Goal: Task Accomplishment & Management: Manage account settings

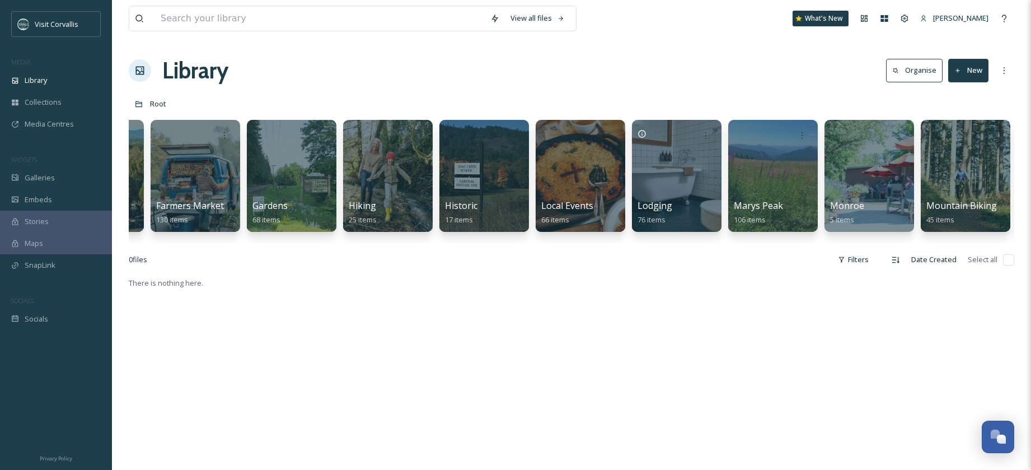
scroll to position [0, 1717]
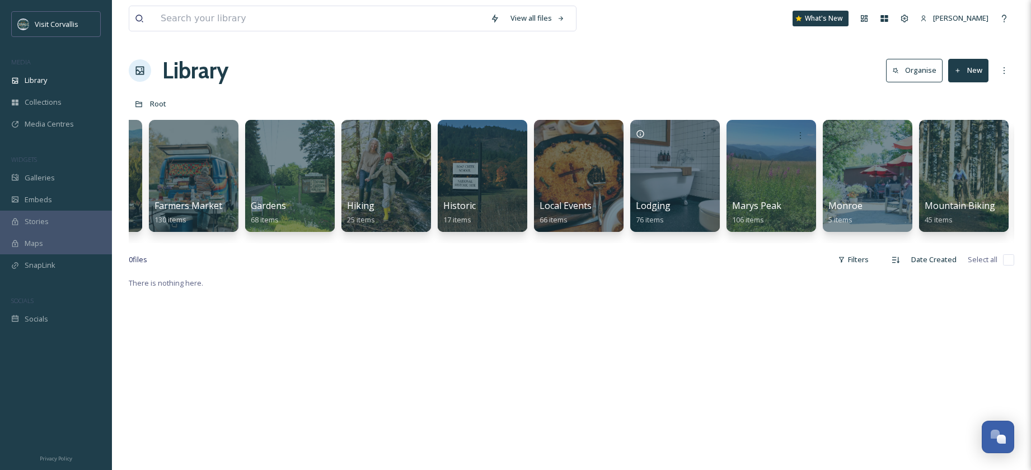
click at [587, 166] on div at bounding box center [579, 176] width 90 height 112
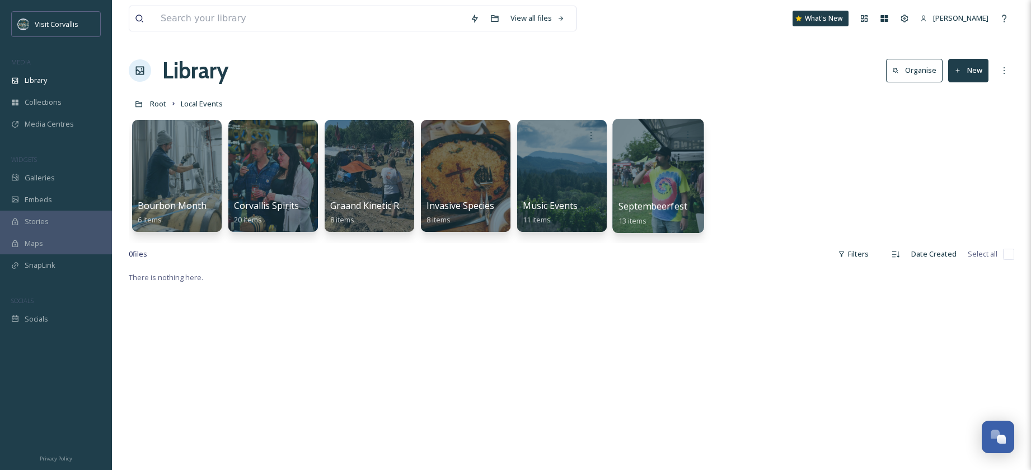
click at [643, 162] on div at bounding box center [658, 176] width 91 height 114
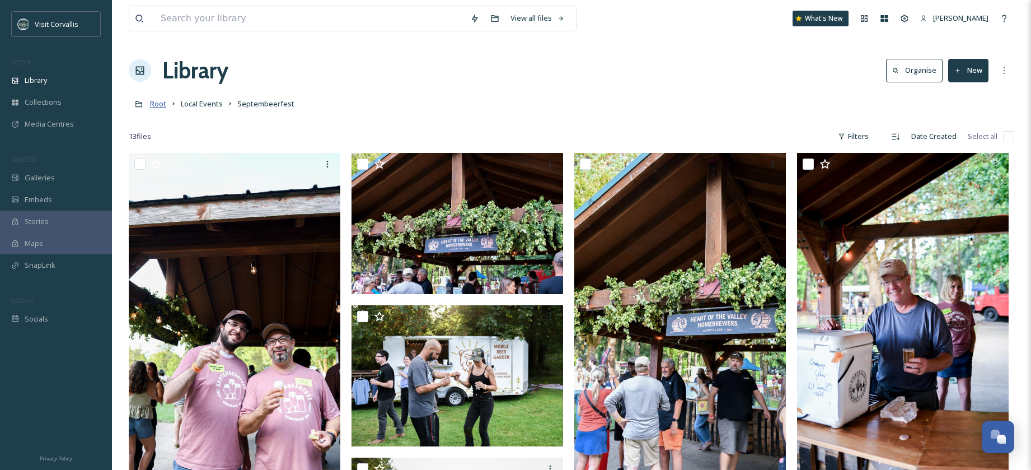
click at [158, 105] on span "Root" at bounding box center [158, 104] width 16 height 10
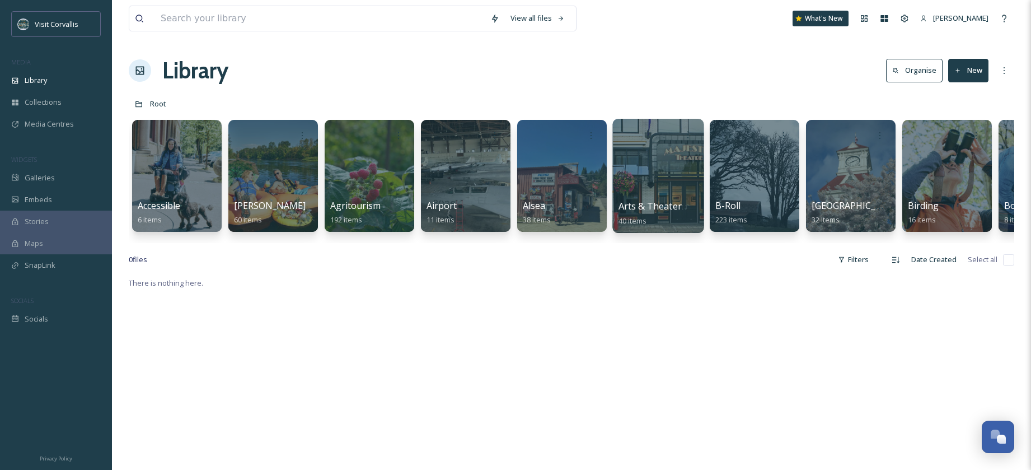
scroll to position [0, 66]
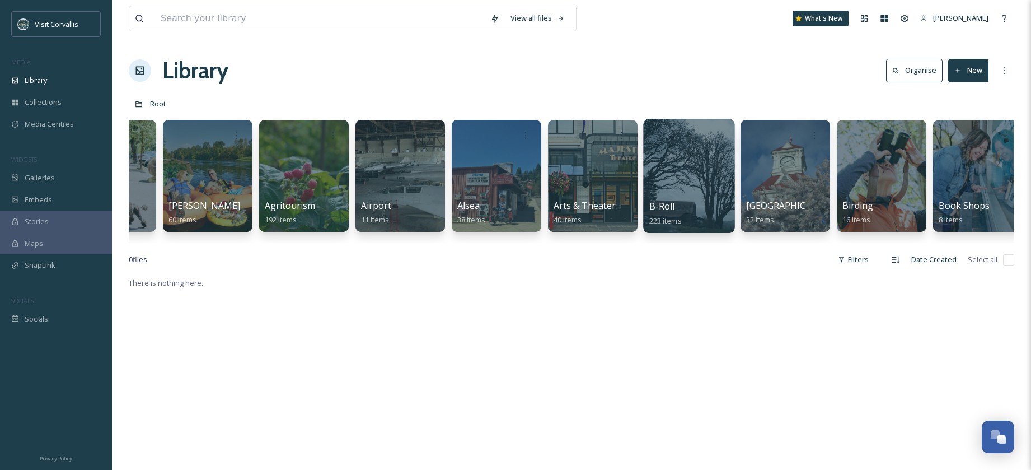
click at [692, 175] on div at bounding box center [688, 176] width 91 height 114
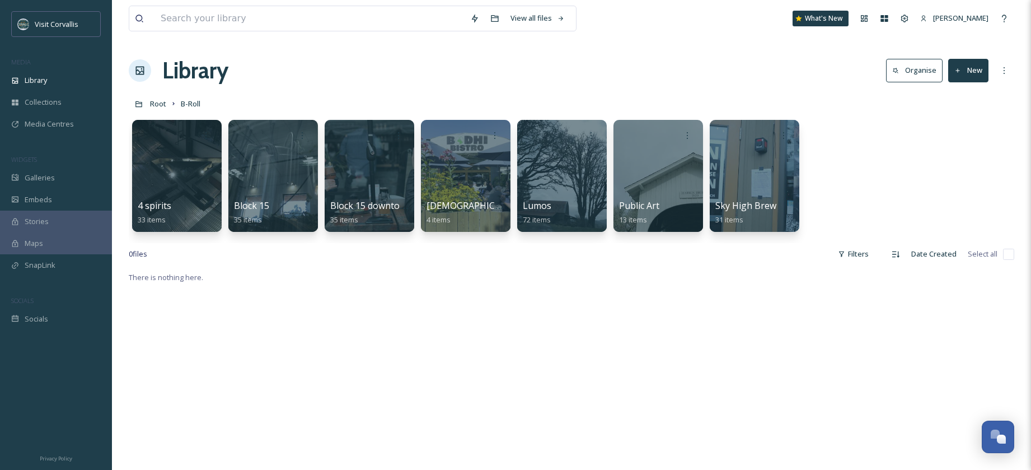
click at [979, 73] on button "New" at bounding box center [969, 70] width 40 height 23
click at [950, 141] on span "Folder" at bounding box center [955, 140] width 21 height 11
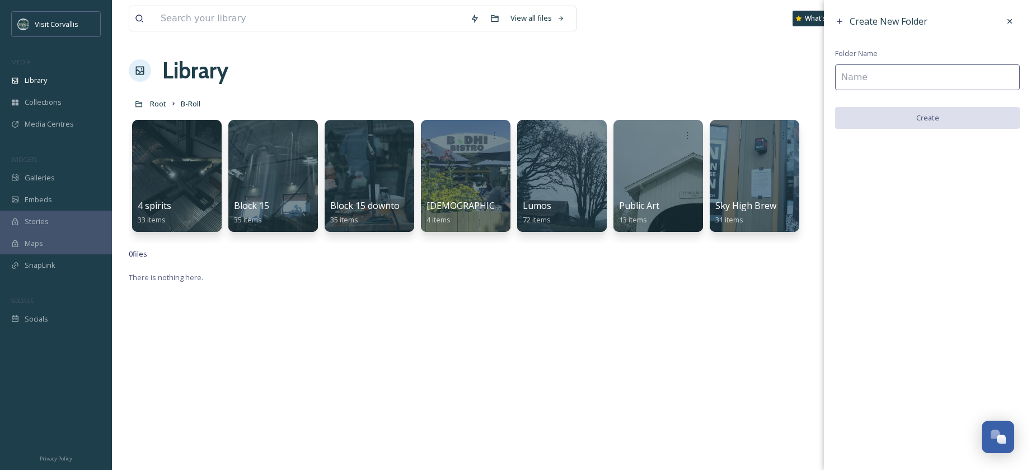
click at [917, 74] on input at bounding box center [927, 77] width 185 height 26
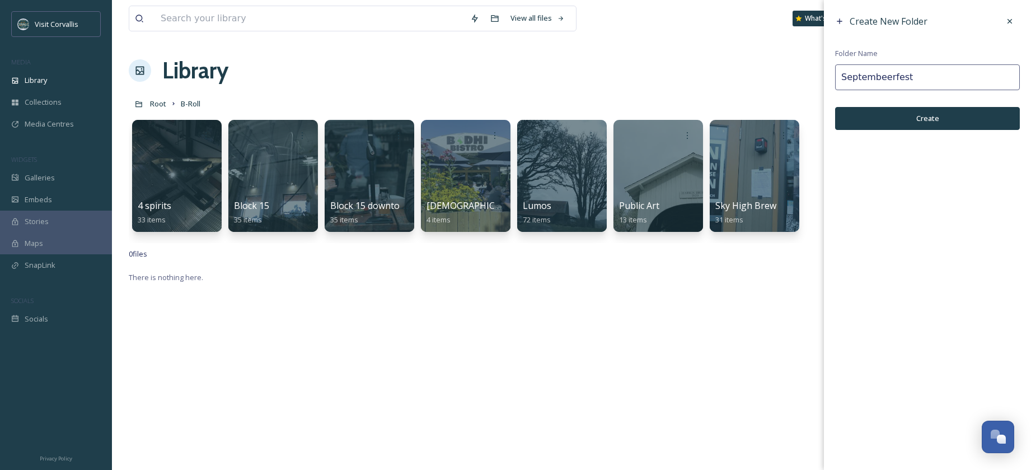
click at [843, 74] on input "Septembeerfest" at bounding box center [927, 77] width 185 height 26
type input "Septembeerfest b roll"
click at [877, 115] on button "Create" at bounding box center [927, 118] width 185 height 23
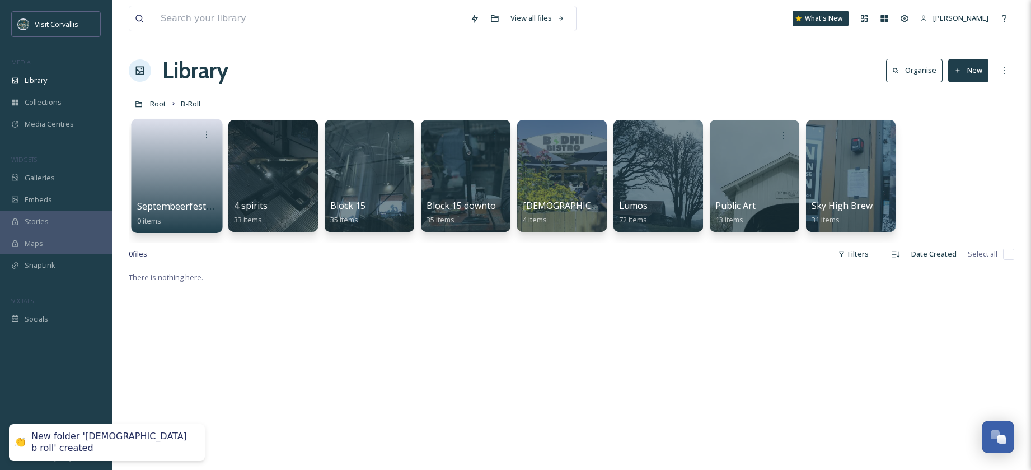
click at [190, 160] on link at bounding box center [177, 172] width 80 height 54
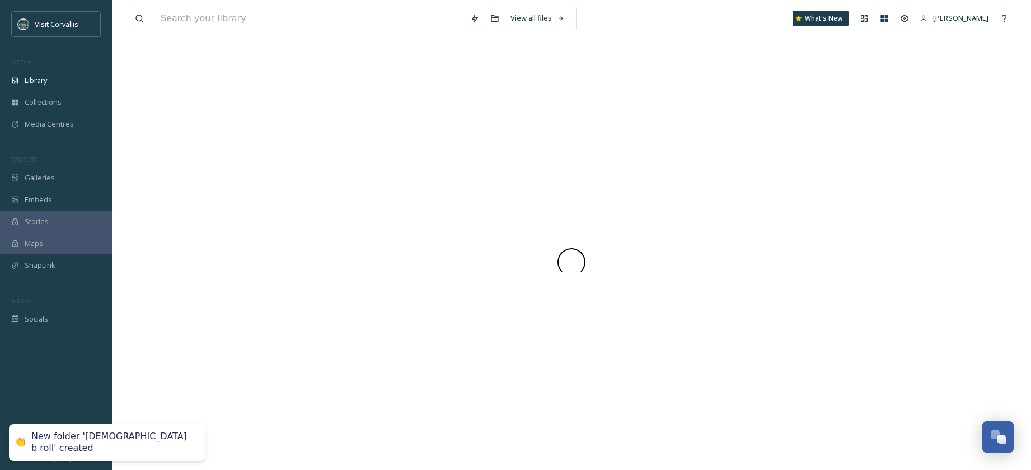
click at [190, 160] on div at bounding box center [572, 262] width 886 height 416
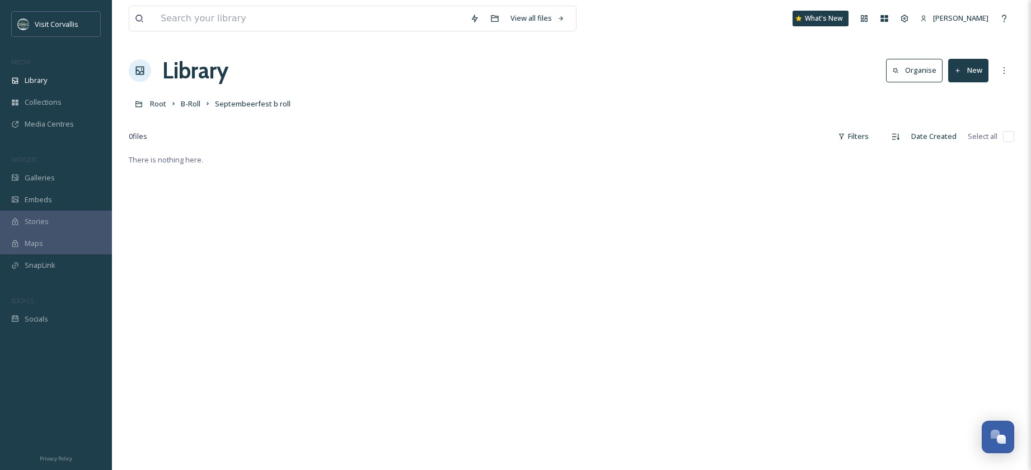
click at [973, 74] on button "New" at bounding box center [969, 70] width 40 height 23
click at [955, 143] on span "Folder" at bounding box center [955, 140] width 21 height 11
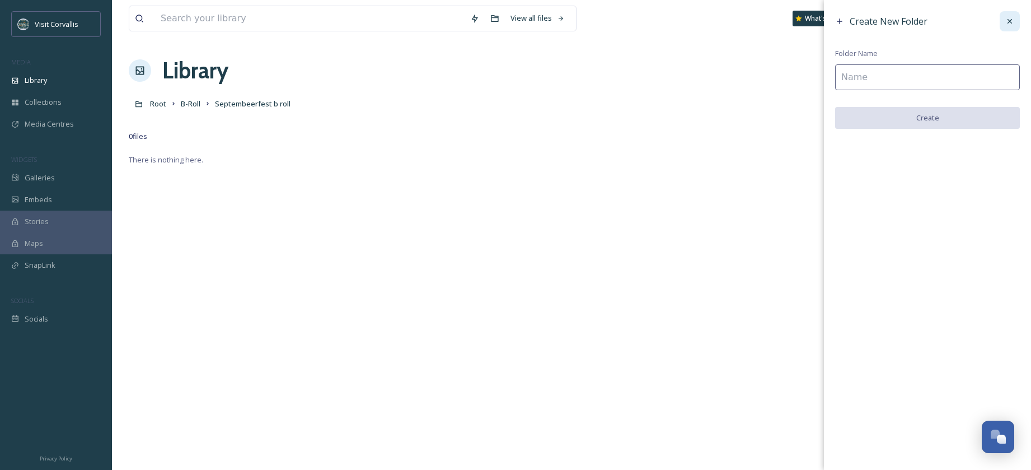
click at [1012, 24] on icon at bounding box center [1010, 21] width 9 height 9
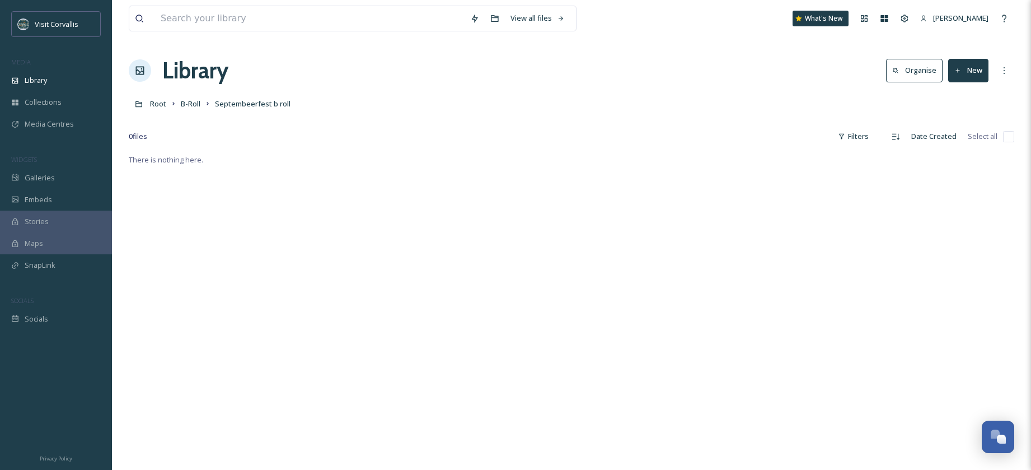
click at [980, 65] on button "New" at bounding box center [969, 70] width 40 height 23
click at [973, 87] on div "File Upload" at bounding box center [956, 97] width 63 height 22
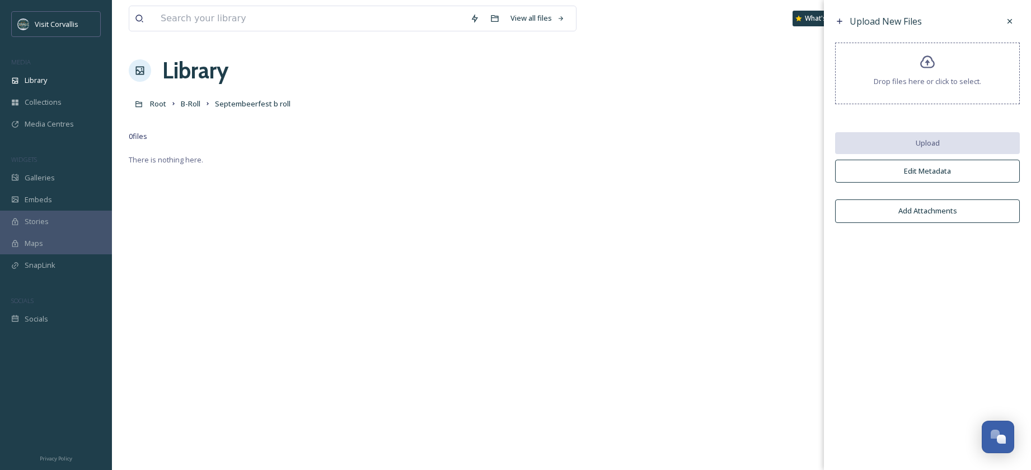
click at [919, 174] on button "Edit Metadata" at bounding box center [927, 171] width 185 height 23
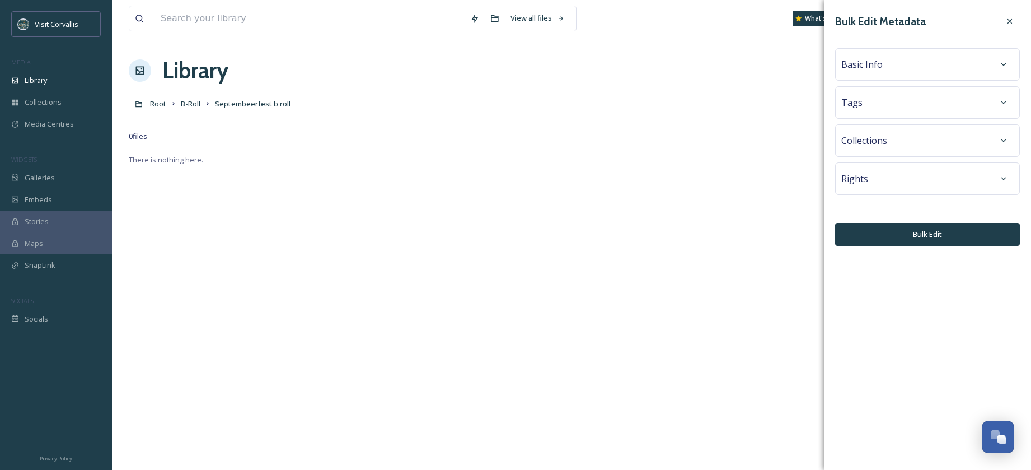
click at [878, 63] on span "Basic Info" at bounding box center [862, 64] width 41 height 13
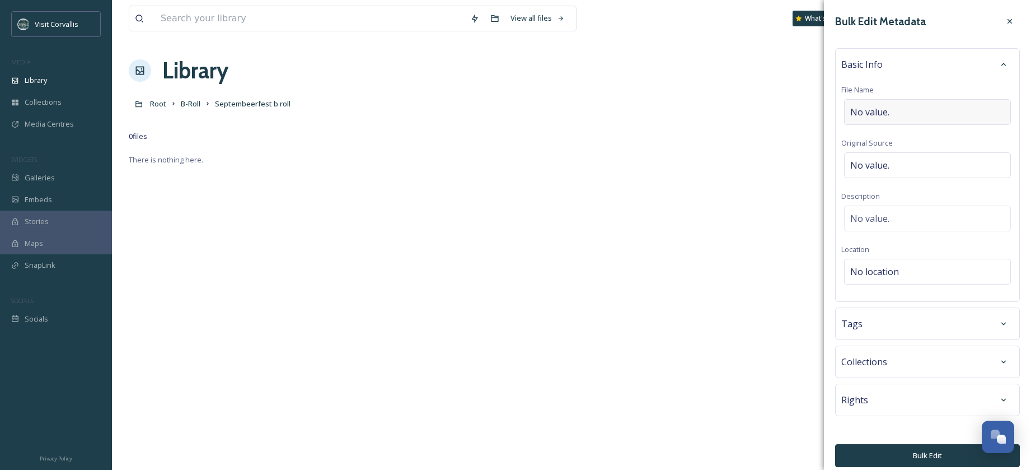
click at [872, 115] on span "No value." at bounding box center [870, 111] width 39 height 13
type input "Septembeerfest B roll"
drag, startPoint x: 941, startPoint y: 113, endPoint x: 842, endPoint y: 106, distance: 99.9
click at [842, 106] on input "Septembeerfest B roll" at bounding box center [928, 112] width 172 height 26
click at [884, 218] on span "No value." at bounding box center [870, 218] width 39 height 13
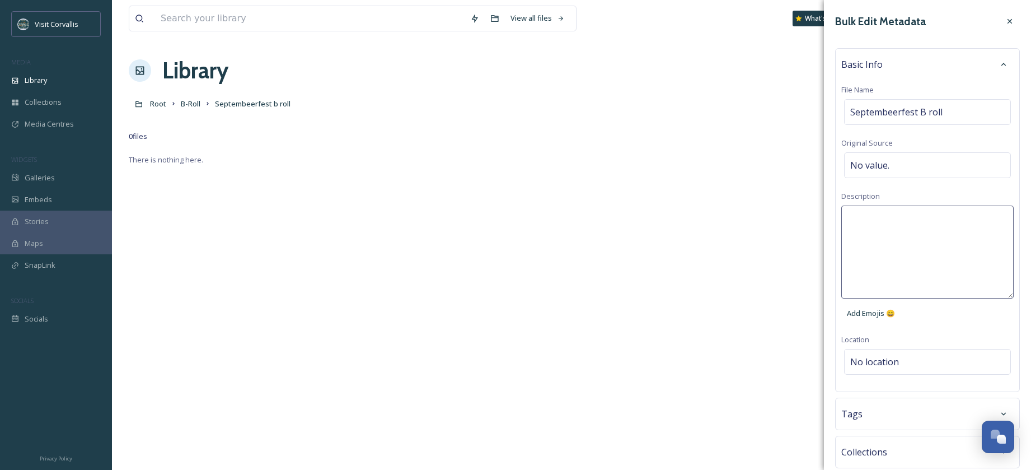
click at [867, 218] on textarea at bounding box center [928, 251] width 172 height 93
paste textarea "Septembeerfest B roll"
type textarea "Septembeerfest B roll filmed in [GEOGRAPHIC_DATA] in [DATE]."
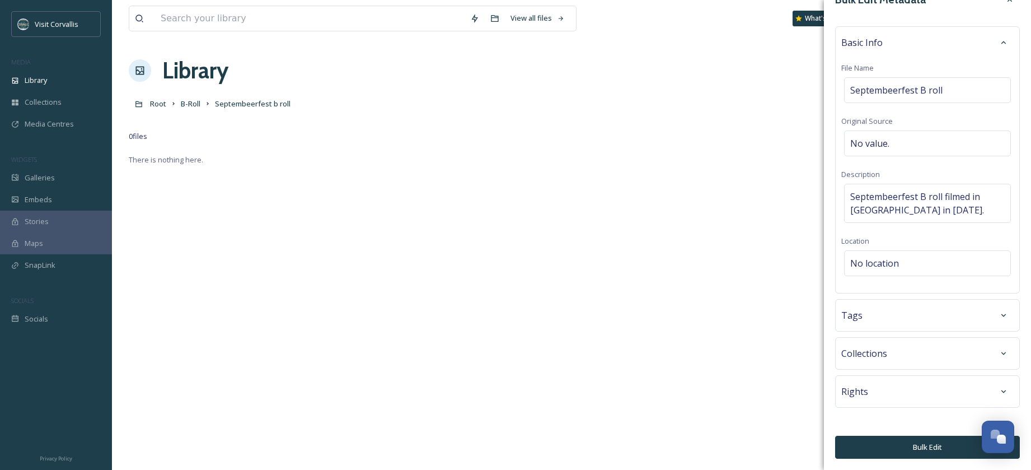
click at [887, 314] on div "Tags" at bounding box center [928, 315] width 172 height 20
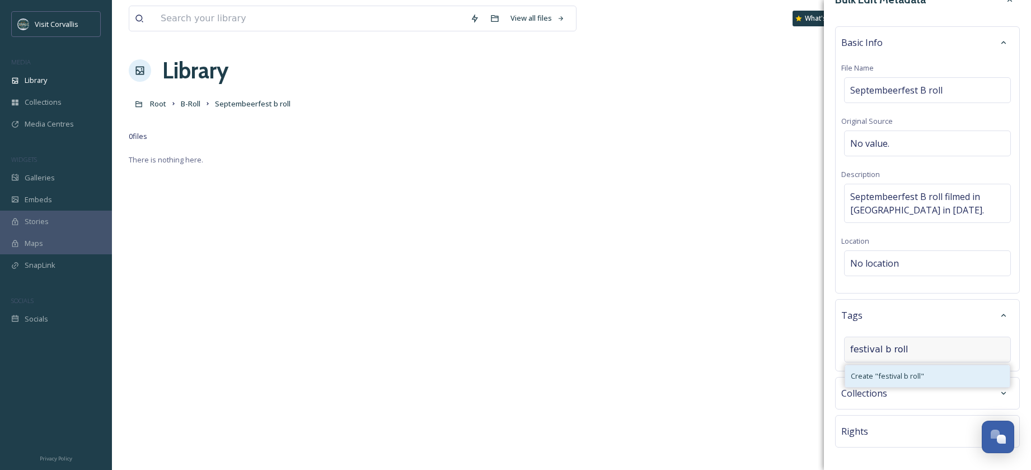
type input "festival b roll"
click at [904, 372] on span "Create " festival b roll "" at bounding box center [887, 376] width 73 height 11
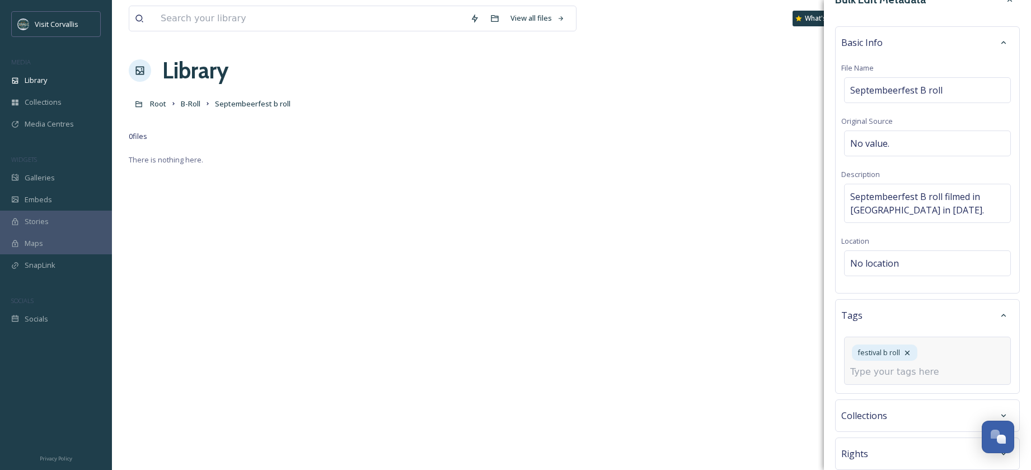
click at [881, 373] on input at bounding box center [907, 371] width 112 height 13
type input "r"
type input "b roll"
click at [885, 395] on div "B roll" at bounding box center [928, 398] width 165 height 22
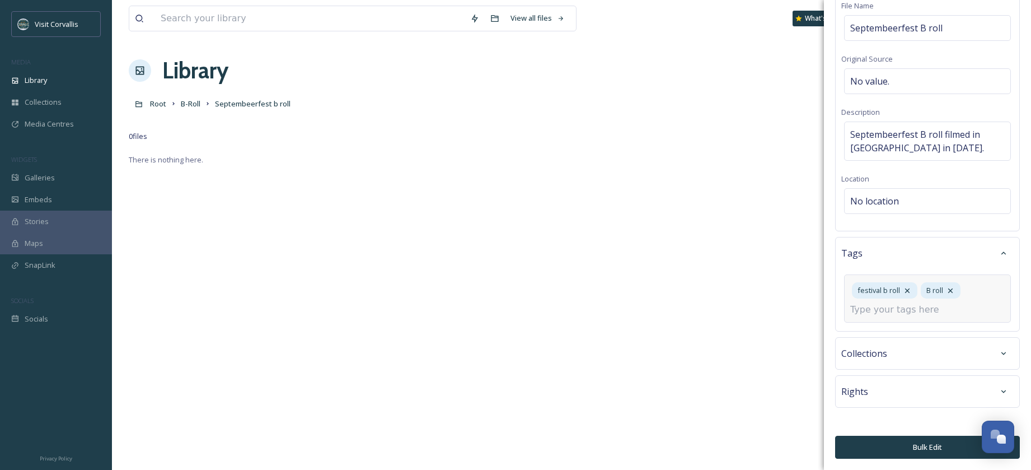
click at [920, 442] on button "Bulk Edit" at bounding box center [927, 447] width 185 height 23
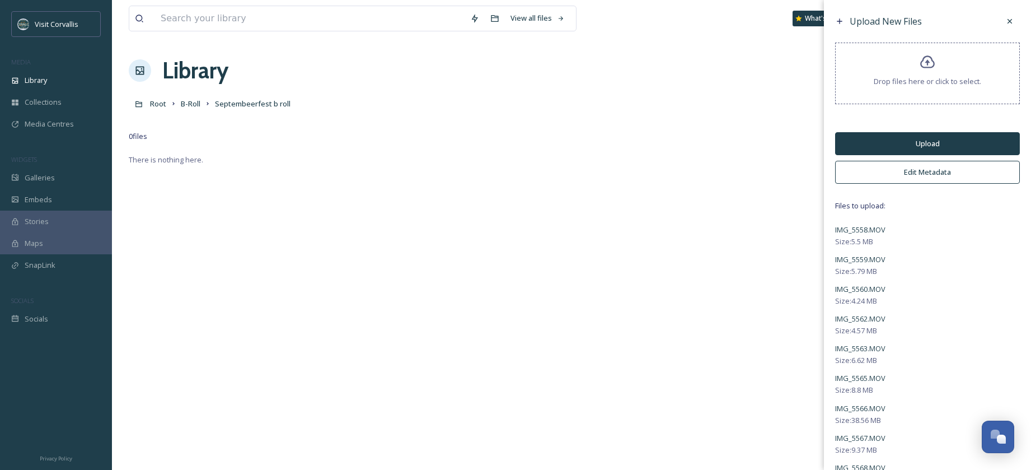
click at [895, 142] on button "Upload" at bounding box center [927, 143] width 185 height 23
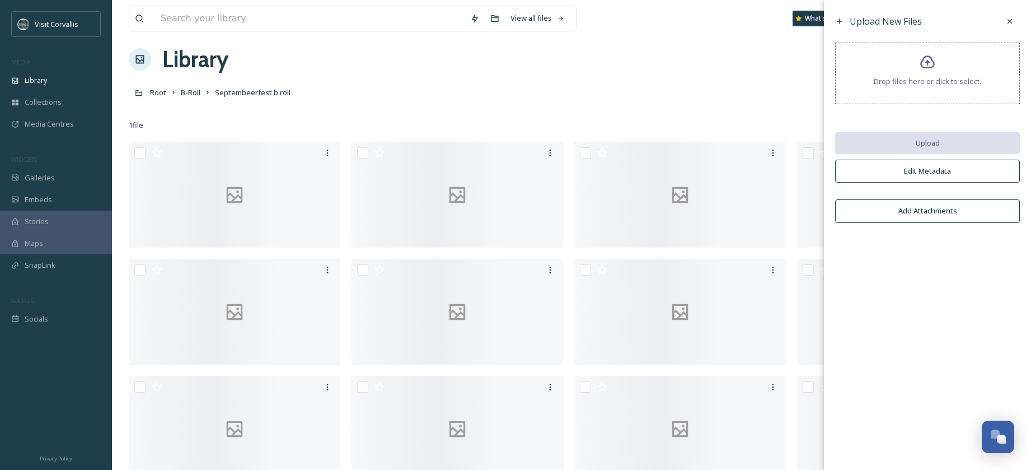
scroll to position [0, 0]
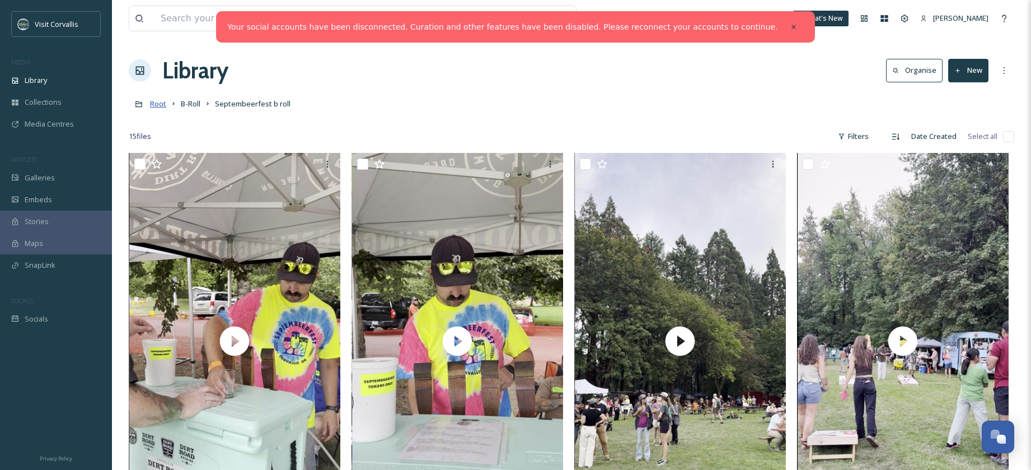
click at [159, 104] on span "Root" at bounding box center [158, 104] width 16 height 10
